Goal: Information Seeking & Learning: Stay updated

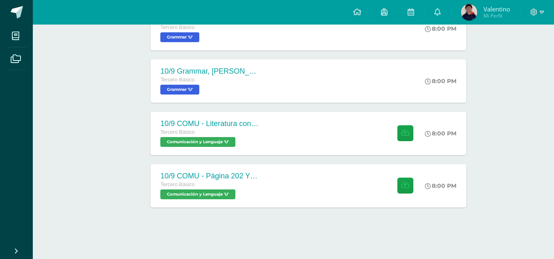
scroll to position [260, 0]
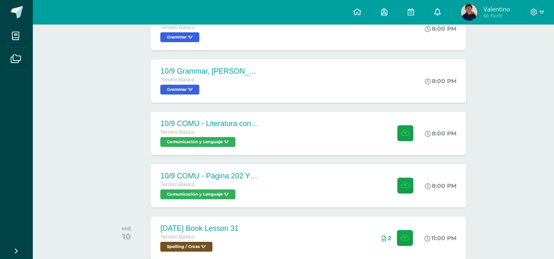
click at [437, 9] on icon at bounding box center [437, 11] width 7 height 7
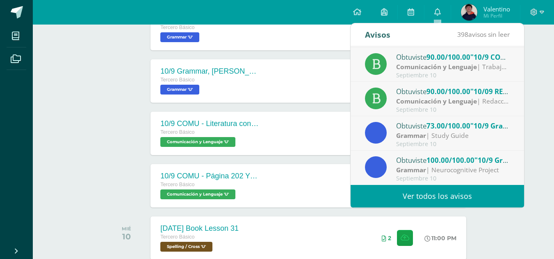
click at [424, 193] on link "Ver todos los avisos" at bounding box center [436, 196] width 173 height 23
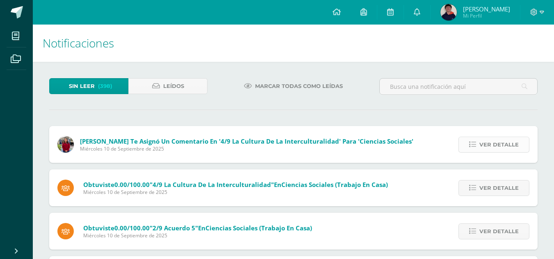
click at [500, 142] on span "Ver detalle" at bounding box center [498, 144] width 39 height 15
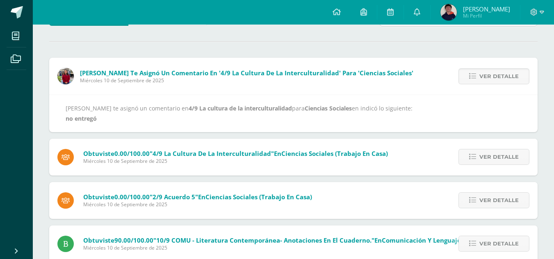
scroll to position [82, 0]
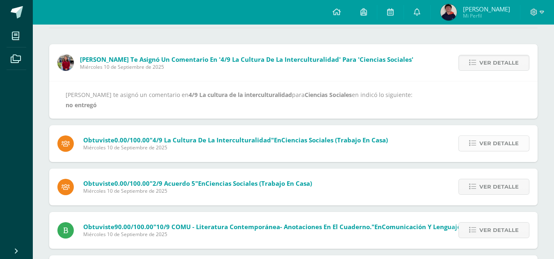
click at [499, 141] on span "Ver detalle" at bounding box center [498, 143] width 39 height 15
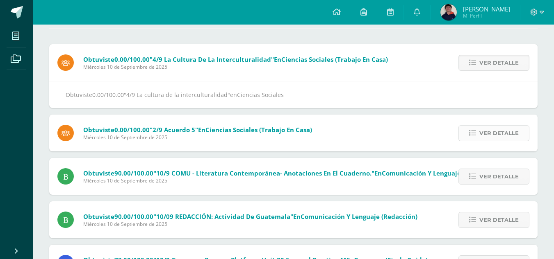
click at [500, 131] on span "Ver detalle" at bounding box center [498, 133] width 39 height 15
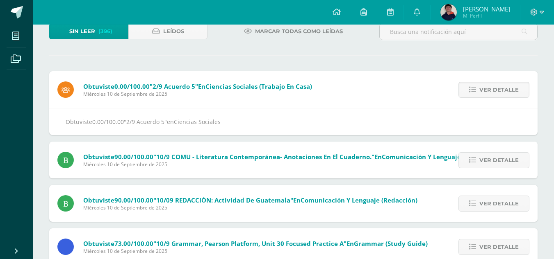
scroll to position [41, 0]
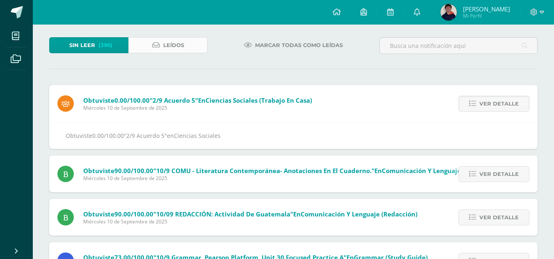
click at [172, 46] on span "Leídos" at bounding box center [173, 45] width 21 height 15
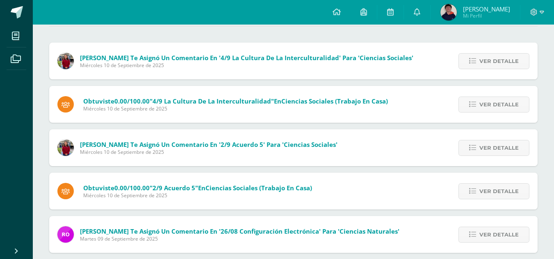
scroll to position [82, 0]
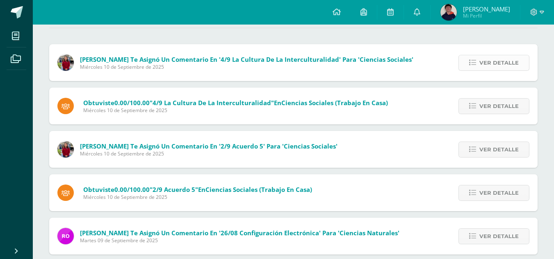
click at [513, 61] on span "Ver detalle" at bounding box center [498, 62] width 39 height 15
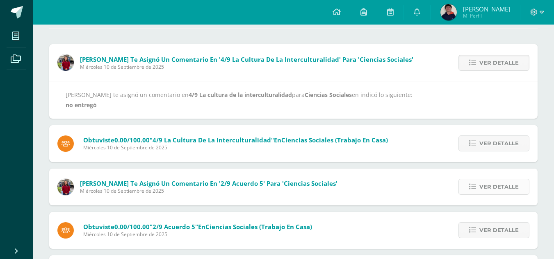
click at [492, 186] on span "Ver detalle" at bounding box center [498, 186] width 39 height 15
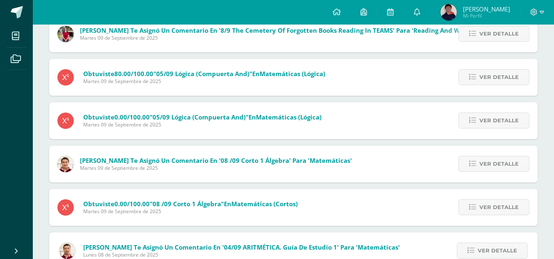
scroll to position [410, 0]
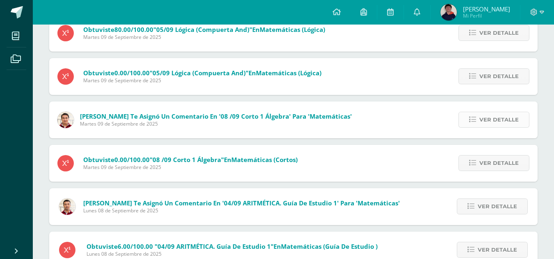
click at [499, 123] on span "Ver detalle" at bounding box center [498, 119] width 39 height 15
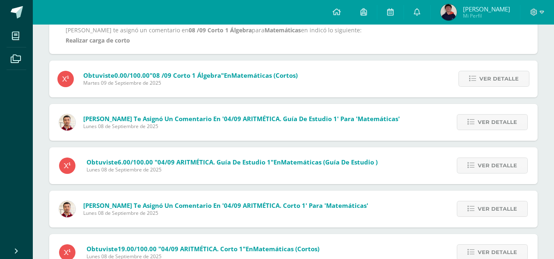
scroll to position [495, 0]
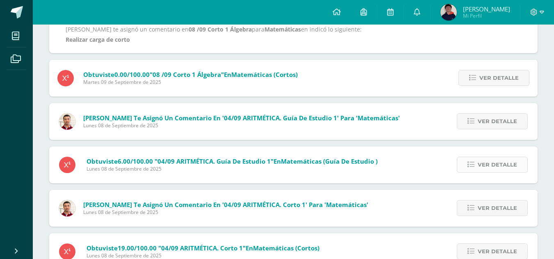
click at [493, 166] on span "Ver detalle" at bounding box center [496, 164] width 39 height 15
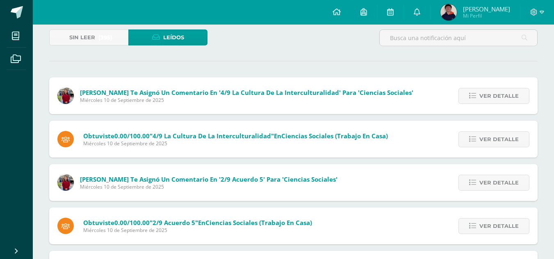
scroll to position [44, 0]
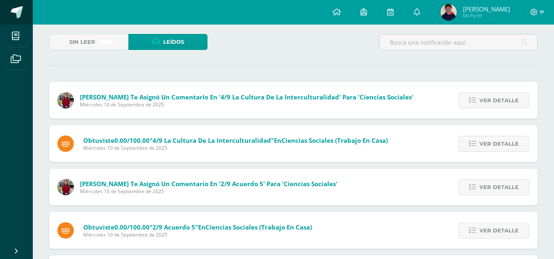
click at [18, 12] on span at bounding box center [17, 12] width 12 height 12
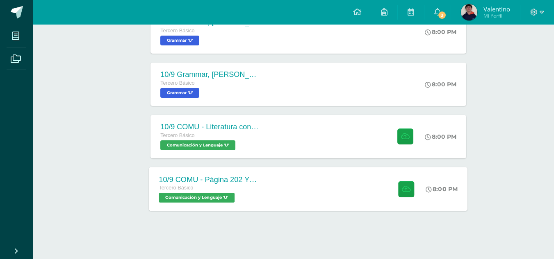
scroll to position [260, 0]
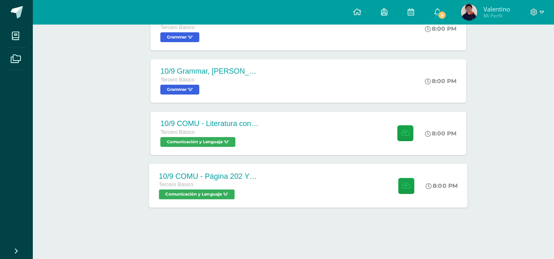
drag, startPoint x: 275, startPoint y: 176, endPoint x: 270, endPoint y: 176, distance: 4.5
click at [271, 177] on div "10/9 COMU - Página 202 Y 203 Tercero Básico Comunicación y Lenguaje 'U' 8:00 PM…" at bounding box center [308, 186] width 318 height 44
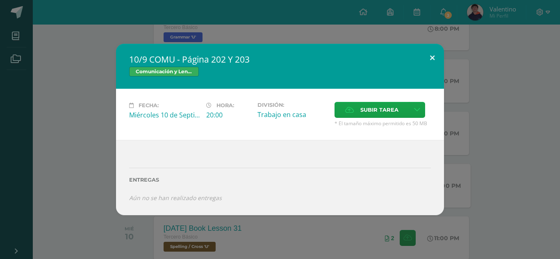
drag, startPoint x: 428, startPoint y: 45, endPoint x: 413, endPoint y: 54, distance: 16.5
click at [428, 45] on button at bounding box center [431, 58] width 23 height 28
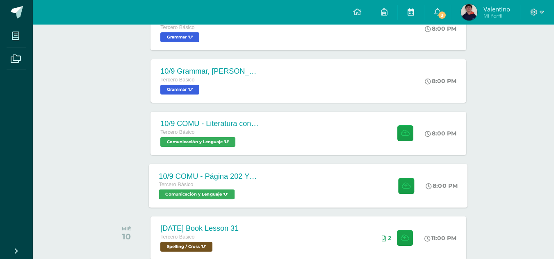
click at [422, 19] on link at bounding box center [410, 12] width 26 height 25
click at [435, 11] on icon at bounding box center [437, 11] width 7 height 7
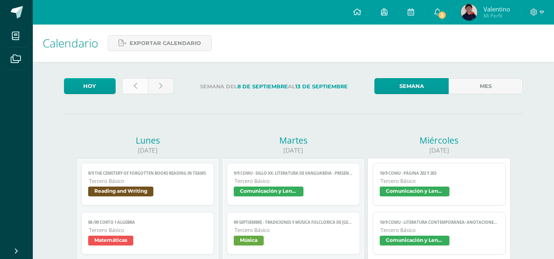
click at [135, 84] on icon at bounding box center [135, 86] width 3 height 7
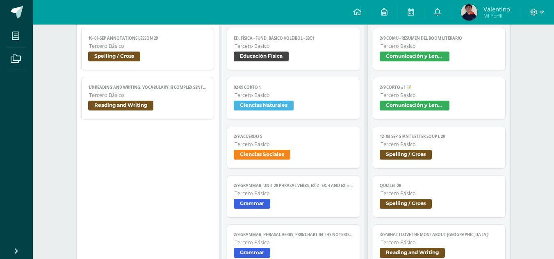
scroll to position [246, 0]
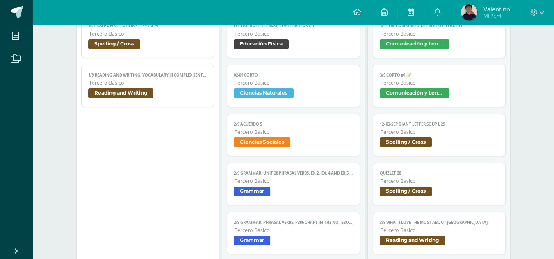
drag, startPoint x: 231, startPoint y: 142, endPoint x: 202, endPoint y: 134, distance: 29.9
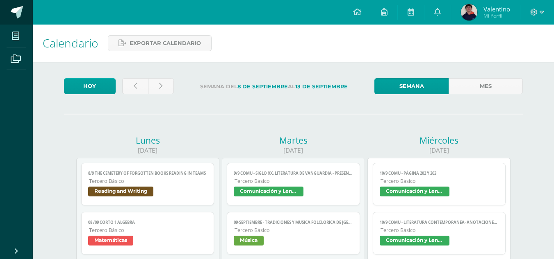
click at [19, 18] on link at bounding box center [16, 12] width 33 height 25
